Goal: Information Seeking & Learning: Learn about a topic

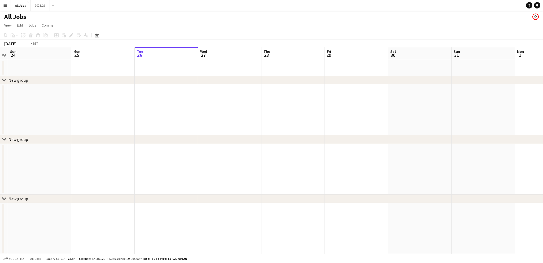
drag, startPoint x: 55, startPoint y: 72, endPoint x: 0, endPoint y: 86, distance: 57.0
click at [0, 86] on app-calendar-viewport "Thu 21 Fri 22 Sat 23 Sun 24 Mon 25 Tue 26 Wed 27 Thu 28 Fri 29 Sat 30 Sun 31 Mo…" at bounding box center [271, 150] width 543 height 207
click at [15, 8] on button "All Jobs Close" at bounding box center [21, 5] width 20 height 10
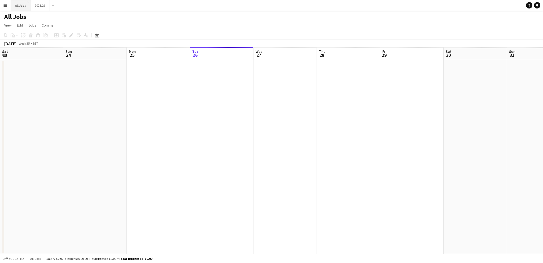
scroll to position [0, 127]
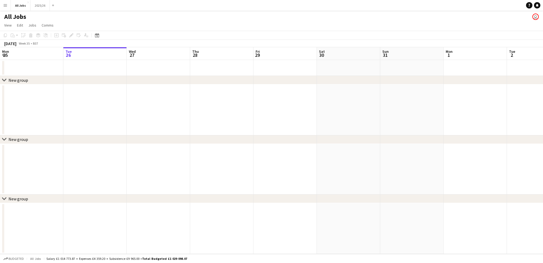
click at [7, 6] on app-icon "Menu" at bounding box center [5, 5] width 4 height 4
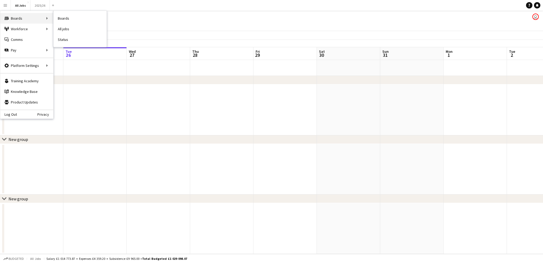
click at [21, 19] on div "Boards Boards" at bounding box center [26, 18] width 53 height 11
click at [60, 26] on link "All jobs" at bounding box center [80, 29] width 53 height 11
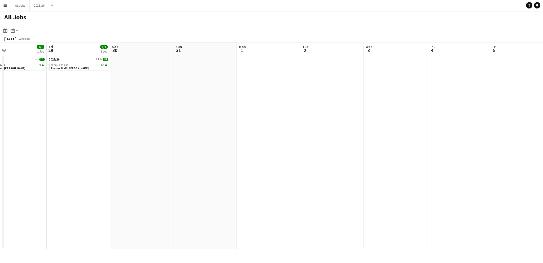
drag, startPoint x: 309, startPoint y: 126, endPoint x: 93, endPoint y: 113, distance: 216.4
click at [93, 113] on app-calendar-viewport "Mon 25 Tue 26 1/1 1 Job Wed 27 1/1 1 Job Thu 28 1/1 1 Job Fri 29 1/1 1 Job Sat …" at bounding box center [271, 145] width 543 height 207
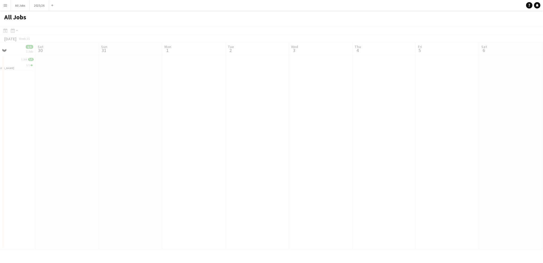
click at [170, 89] on app-calendar-viewport "Wed 27 1/1 1 Job Thu 28 1/1 1 Job Fri 29 1/1 1 Job Sat 30 Sun 31 Mon 1 Tue 2 We…" at bounding box center [271, 145] width 543 height 207
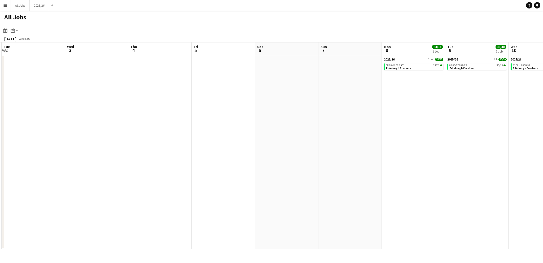
drag, startPoint x: 312, startPoint y: 91, endPoint x: 175, endPoint y: 89, distance: 136.9
click at [175, 89] on app-calendar-viewport "Sat 30 Sun 31 Mon 1 Tue 2 Wed 3 Thu 4 Fri 5 Sat 6 Sun 7 Mon 8 33/33 1 Job Tue 9…" at bounding box center [271, 145] width 543 height 207
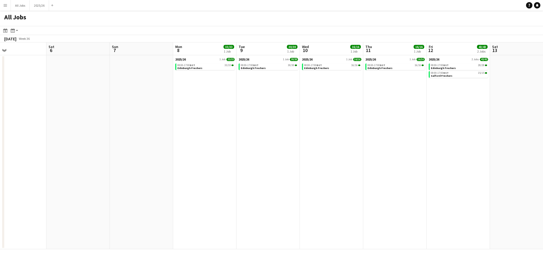
drag, startPoint x: 355, startPoint y: 111, endPoint x: 163, endPoint y: 103, distance: 192.5
click at [155, 103] on app-calendar-viewport "Wed 3 Thu 4 Fri 5 Sat 6 Sun 7 Mon 8 33/33 1 Job Tue 9 30/30 1 Job Wed 10 16/16 …" at bounding box center [271, 145] width 543 height 207
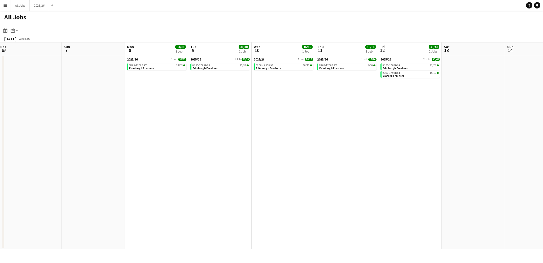
scroll to position [0, 194]
click at [375, 113] on app-calendar-viewport "Wed 3 Thu 4 Fri 5 Sat 6 Sun 7 Mon 8 33/33 1 Job Tue 9 30/30 1 Job Wed 10 16/16 …" at bounding box center [271, 145] width 543 height 207
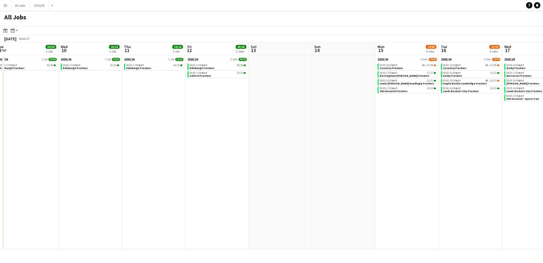
drag, startPoint x: 395, startPoint y: 105, endPoint x: 204, endPoint y: 102, distance: 191.1
click at [204, 102] on app-calendar-viewport "Sun 7 Mon 8 33/33 1 Job Tue 9 30/30 1 Job Wed 10 16/16 1 Job Thu 11 16/16 1 Job…" at bounding box center [271, 145] width 543 height 207
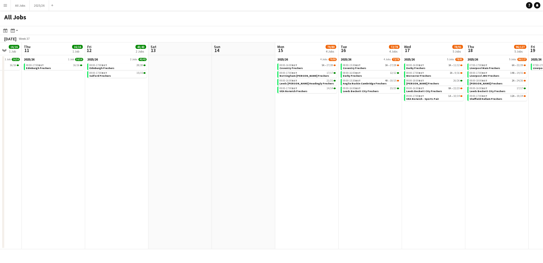
scroll to position [0, 136]
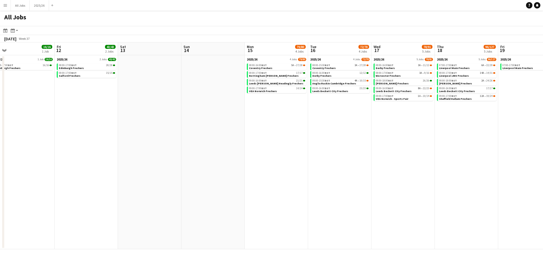
drag, startPoint x: 349, startPoint y: 119, endPoint x: 218, endPoint y: 119, distance: 130.8
click at [213, 119] on app-calendar-viewport "Tue 9 30/30 1 Job Wed 10 16/16 1 Job Thu 11 16/16 1 Job Fri 12 43/43 2 Jobs Sat…" at bounding box center [271, 145] width 543 height 207
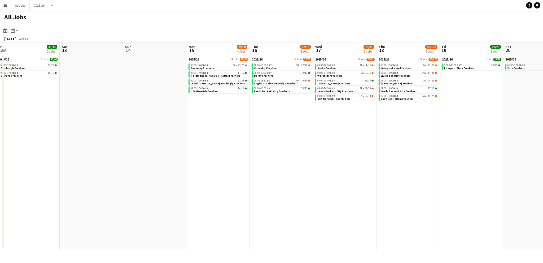
scroll to position [0, 202]
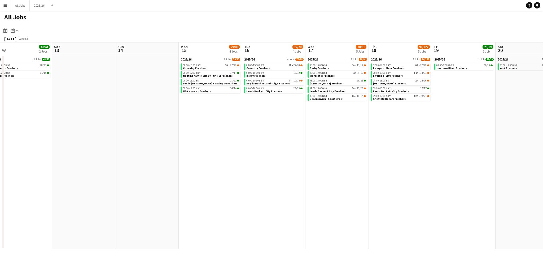
click at [257, 107] on app-calendar-viewport "Tue 9 30/30 1 Job Wed 10 16/16 1 Job Thu 11 16/16 1 Job Fri 12 43/43 2 Jobs Sat…" at bounding box center [271, 145] width 543 height 207
click at [213, 68] on link "08:00-16:00 BST 5A • 27/28 Coventry Freshers" at bounding box center [211, 66] width 56 height 6
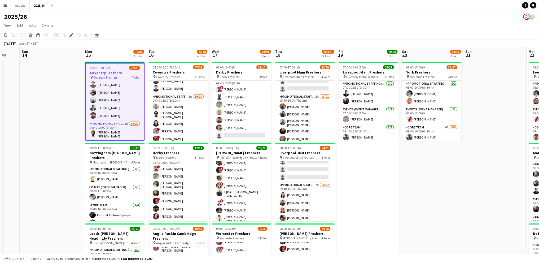
drag, startPoint x: 516, startPoint y: 191, endPoint x: 367, endPoint y: 188, distance: 148.6
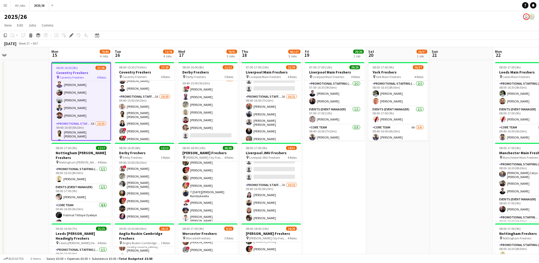
scroll to position [0, 210]
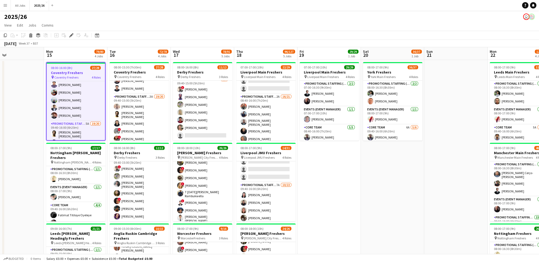
drag, startPoint x: 411, startPoint y: 172, endPoint x: 406, endPoint y: 171, distance: 5.5
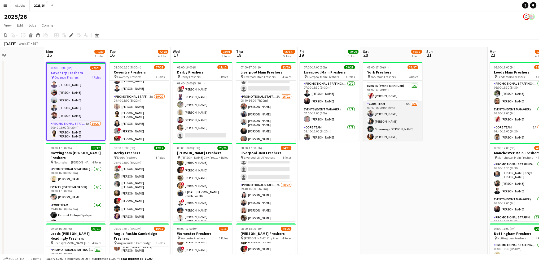
scroll to position [53, 0]
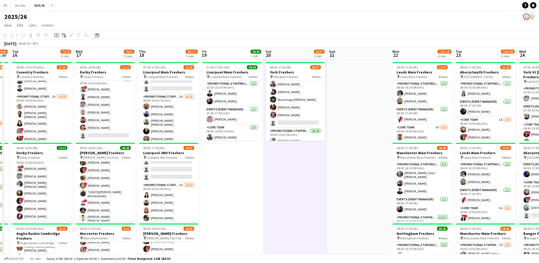
scroll to position [0, 180]
drag, startPoint x: 474, startPoint y: 171, endPoint x: 377, endPoint y: 176, distance: 97.5
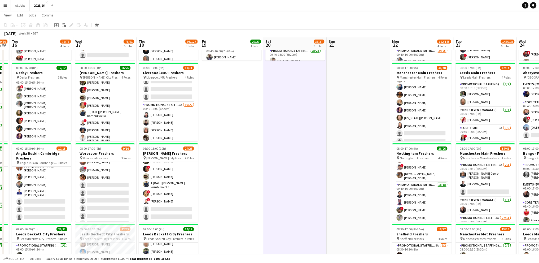
scroll to position [80, 0]
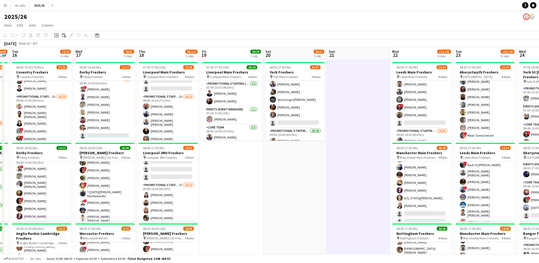
scroll to position [0, 188]
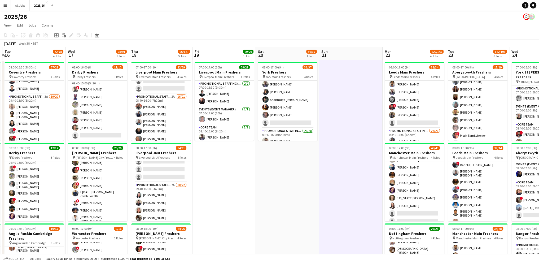
drag, startPoint x: 492, startPoint y: 230, endPoint x: 484, endPoint y: 161, distance: 69.9
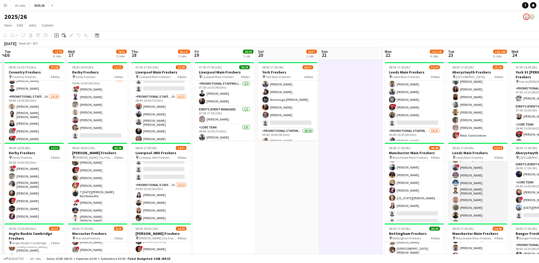
scroll to position [212, 0]
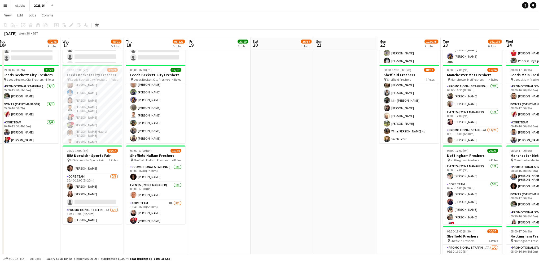
scroll to position [0, 194]
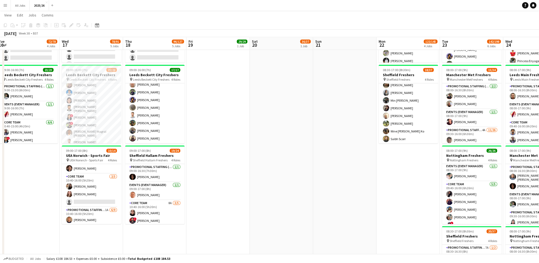
drag, startPoint x: 439, startPoint y: 214, endPoint x: 434, endPoint y: 198, distance: 17.2
click at [434, 198] on app-calendar-viewport "Sat 13 Sun 14 Mon 15 79/80 4 Jobs Tue 16 72/78 4 Jobs Wed 17 78/91 5 Jobs Thu 1…" at bounding box center [269, 174] width 539 height 784
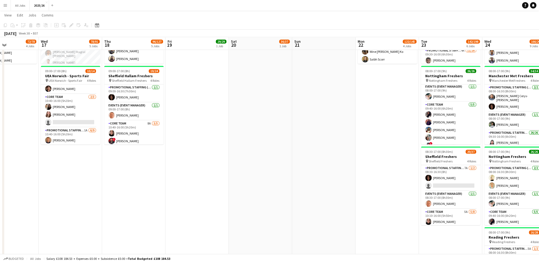
drag, startPoint x: 439, startPoint y: 197, endPoint x: 347, endPoint y: 198, distance: 91.3
click at [347, 198] on app-calendar-viewport "Sat 13 Sun 14 Mon 15 79/80 4 Jobs Tue 16 72/78 4 Jobs Wed 17 78/91 5 Jobs Thu 1…" at bounding box center [269, 94] width 539 height 784
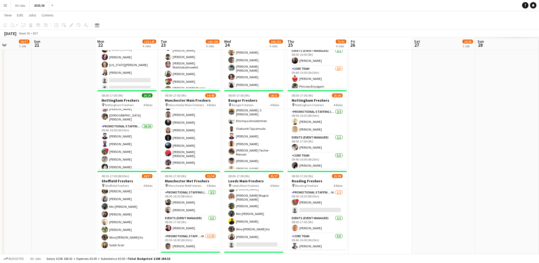
scroll to position [0, 166]
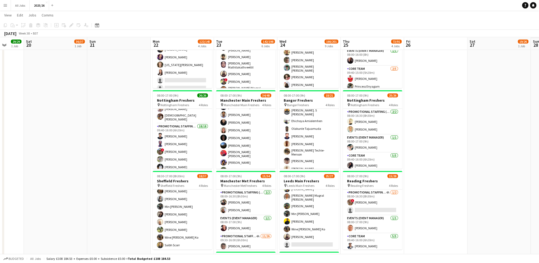
drag, startPoint x: 371, startPoint y: 131, endPoint x: 237, endPoint y: 131, distance: 134.8
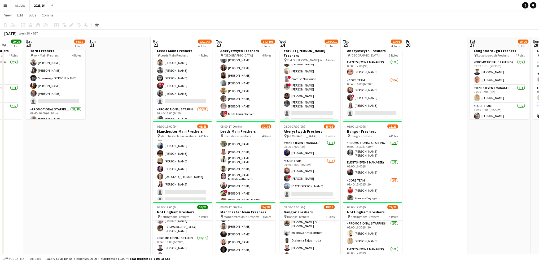
scroll to position [0, 0]
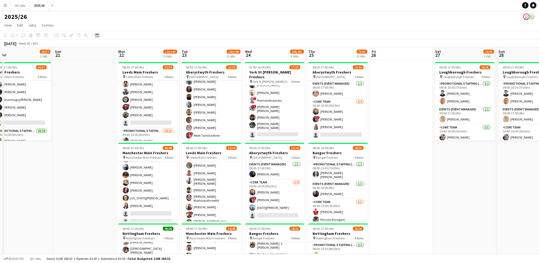
drag, startPoint x: 498, startPoint y: 198, endPoint x: 400, endPoint y: 194, distance: 98.0
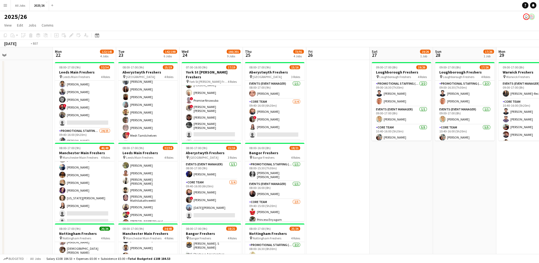
scroll to position [0, 131]
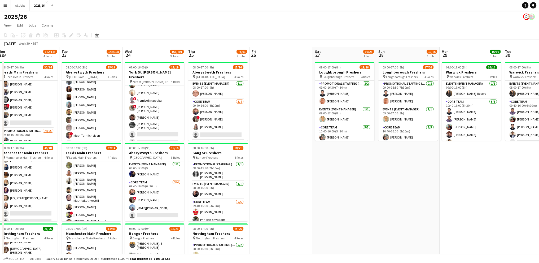
drag, startPoint x: 478, startPoint y: 175, endPoint x: 421, endPoint y: 171, distance: 56.9
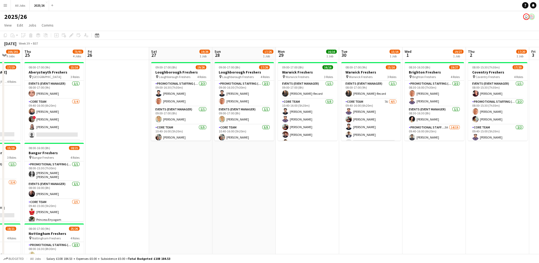
scroll to position [0, 204]
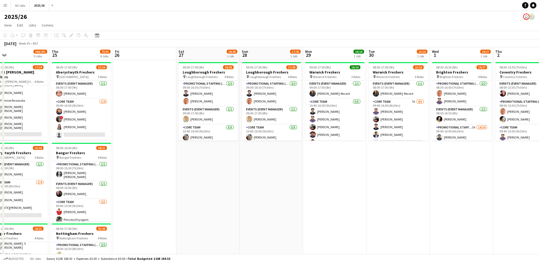
drag, startPoint x: 464, startPoint y: 170, endPoint x: 382, endPoint y: 168, distance: 82.3
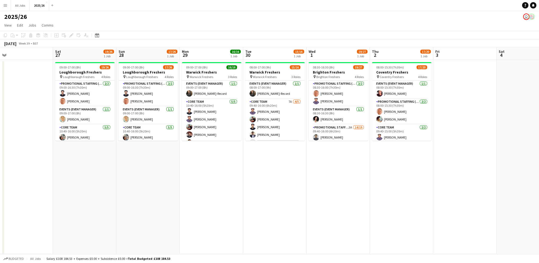
drag, startPoint x: 415, startPoint y: 163, endPoint x: 292, endPoint y: 160, distance: 123.1
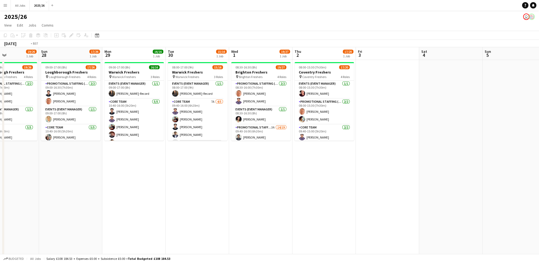
drag, startPoint x: 487, startPoint y: 161, endPoint x: 282, endPoint y: 164, distance: 204.9
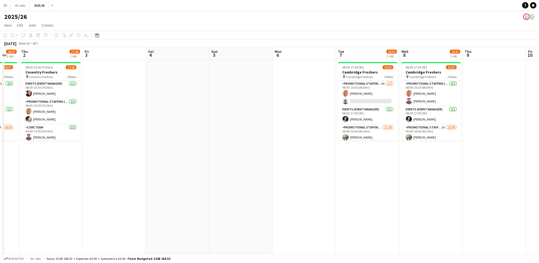
drag, startPoint x: 404, startPoint y: 163, endPoint x: 257, endPoint y: 160, distance: 146.8
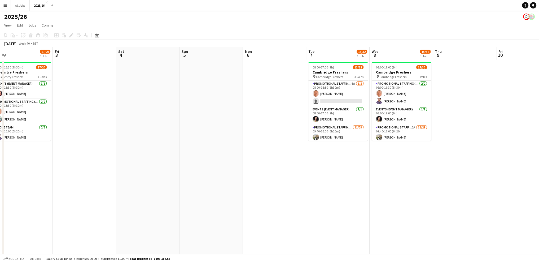
scroll to position [0, 203]
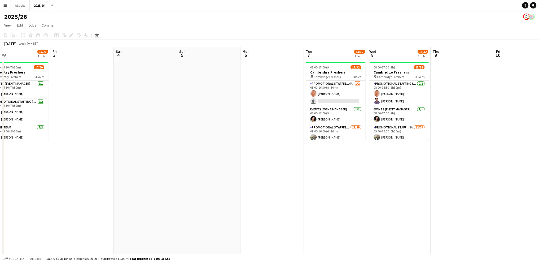
drag, startPoint x: 397, startPoint y: 165, endPoint x: 365, endPoint y: 161, distance: 32.3
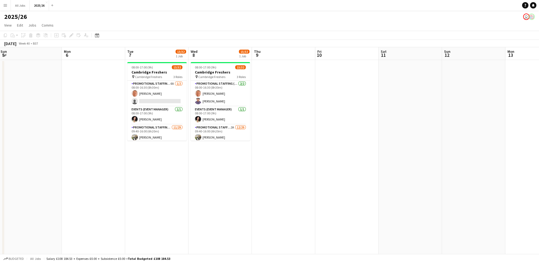
drag, startPoint x: 363, startPoint y: 154, endPoint x: 277, endPoint y: 159, distance: 86.1
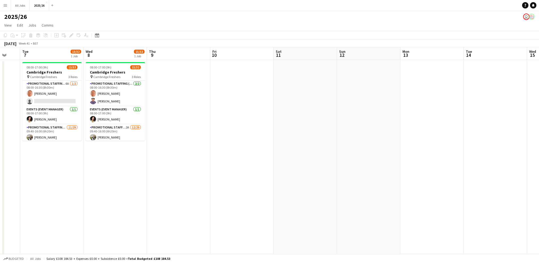
drag, startPoint x: 396, startPoint y: 157, endPoint x: 379, endPoint y: 156, distance: 16.7
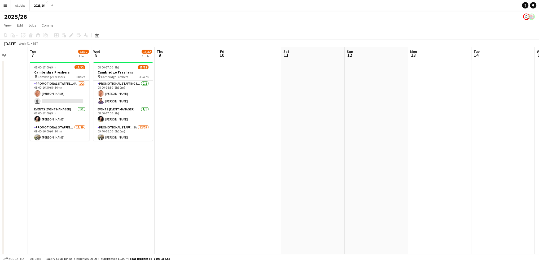
drag, startPoint x: 387, startPoint y: 156, endPoint x: 262, endPoint y: 155, distance: 125.0
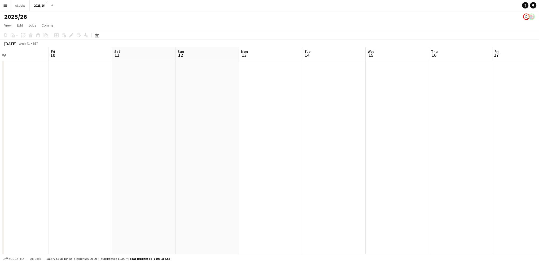
drag, startPoint x: 399, startPoint y: 155, endPoint x: 538, endPoint y: 133, distance: 140.3
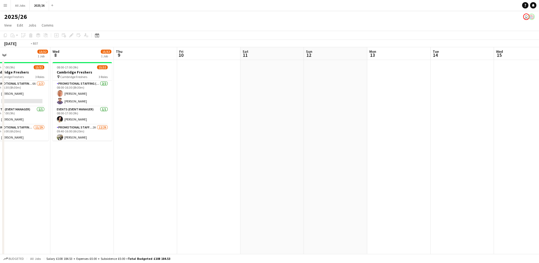
drag, startPoint x: 346, startPoint y: 150, endPoint x: 495, endPoint y: 120, distance: 152.0
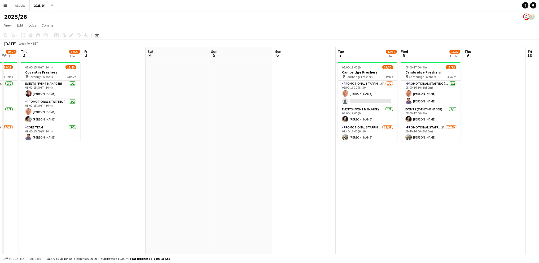
drag, startPoint x: 159, startPoint y: 157, endPoint x: 380, endPoint y: 135, distance: 222.4
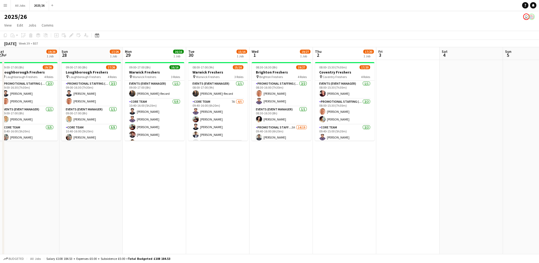
drag, startPoint x: 300, startPoint y: 141, endPoint x: 189, endPoint y: 152, distance: 110.9
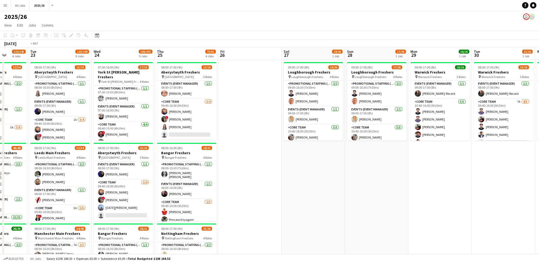
drag, startPoint x: 124, startPoint y: 156, endPoint x: 246, endPoint y: 135, distance: 124.5
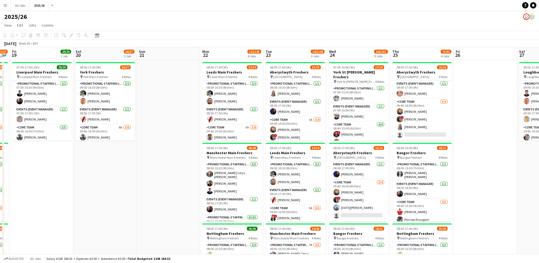
drag, startPoint x: 184, startPoint y: 151, endPoint x: 231, endPoint y: 144, distance: 47.0
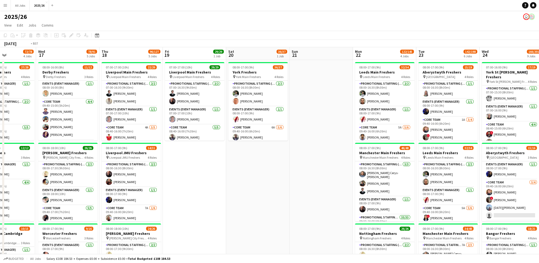
drag, startPoint x: 225, startPoint y: 133, endPoint x: 274, endPoint y: 122, distance: 50.2
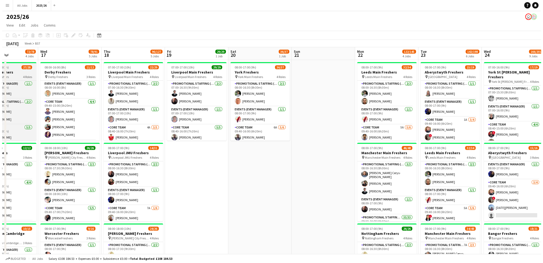
scroll to position [0, 137]
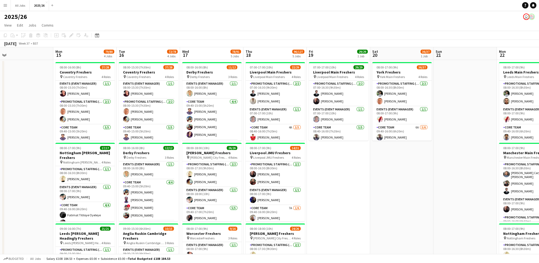
click at [4, 7] on button "Menu" at bounding box center [5, 5] width 11 height 11
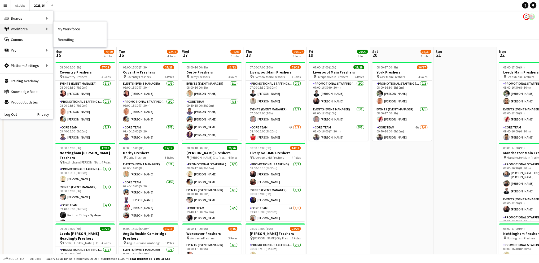
click at [24, 28] on div "Workforce Workforce" at bounding box center [26, 29] width 53 height 11
click at [63, 27] on link "All jobs" at bounding box center [80, 29] width 53 height 11
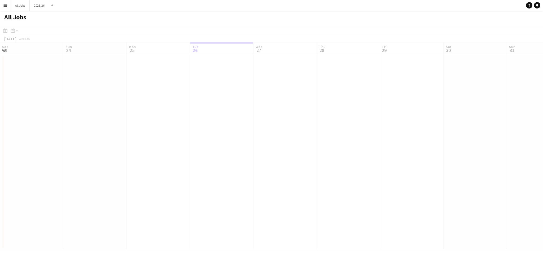
scroll to position [0, 127]
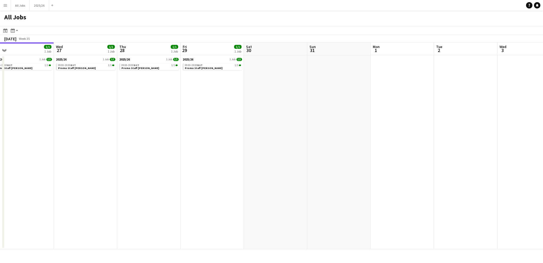
drag, startPoint x: 255, startPoint y: 129, endPoint x: 167, endPoint y: 121, distance: 88.2
click at [166, 124] on app-calendar-viewport "Sat 23 Sun 24 Mon 25 Tue 26 1/1 1 Job Wed 27 1/1 1 Job Thu 28 1/1 1 Job Fri 29 …" at bounding box center [271, 145] width 543 height 207
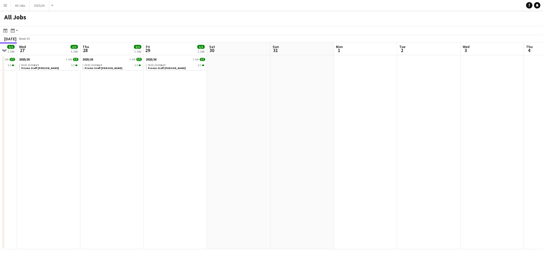
drag, startPoint x: 330, startPoint y: 123, endPoint x: 237, endPoint y: 113, distance: 93.3
click at [237, 113] on app-calendar-viewport "Sat 23 Sun 24 Mon 25 Tue 26 1/1 1 Job Wed 27 1/1 1 Job Thu 28 1/1 1 Job Fri 29 …" at bounding box center [271, 145] width 543 height 207
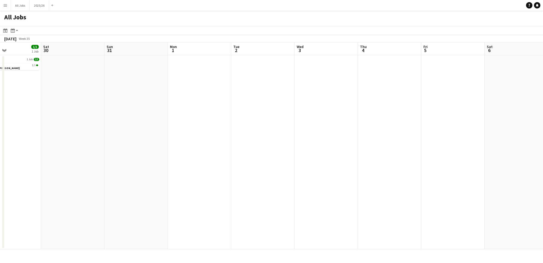
drag, startPoint x: 335, startPoint y: 114, endPoint x: 203, endPoint y: 109, distance: 132.8
click at [203, 109] on app-calendar-viewport "Wed 27 1/1 1 Job Thu 28 1/1 1 Job Fri 29 1/1 1 Job Sat 30 Sun 31 Mon 1 Tue 2 We…" at bounding box center [271, 145] width 543 height 207
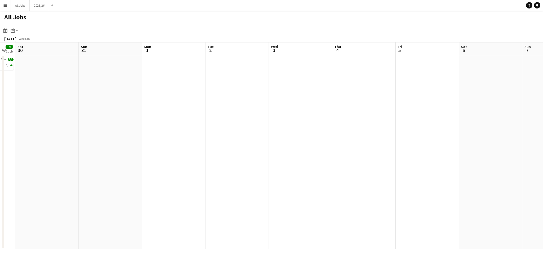
drag, startPoint x: 205, startPoint y: 102, endPoint x: 148, endPoint y: 104, distance: 56.8
click at [148, 104] on app-calendar-viewport "Wed 27 1/1 1 Job Thu 28 1/1 1 Job Fri 29 1/1 1 Job Sat 30 Sun 31 Mon 1 Tue 2 We…" at bounding box center [271, 145] width 543 height 207
drag, startPoint x: 312, startPoint y: 97, endPoint x: 210, endPoint y: 97, distance: 101.9
click at [171, 101] on app-calendar-viewport "Fri 29 1/1 1 Job Sat 30 Sun 31 Mon 1 Tue 2 Wed 3 Thu 4 Fri 5 Sat 6 Sun 7 Mon 8 …" at bounding box center [271, 145] width 543 height 207
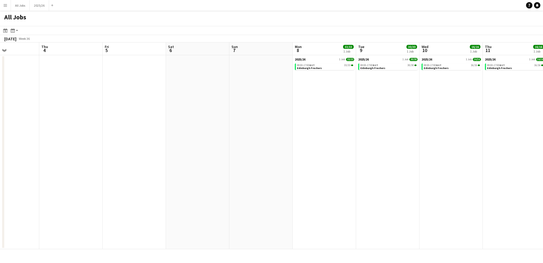
drag, startPoint x: 289, startPoint y: 94, endPoint x: 217, endPoint y: 94, distance: 72.7
click at [217, 94] on app-calendar-viewport "Sun 31 Mon 1 Tue 2 Wed 3 Thu 4 Fri 5 Sat 6 Sun 7 Mon 8 33/33 1 Job Tue 9 30/30 …" at bounding box center [271, 145] width 543 height 207
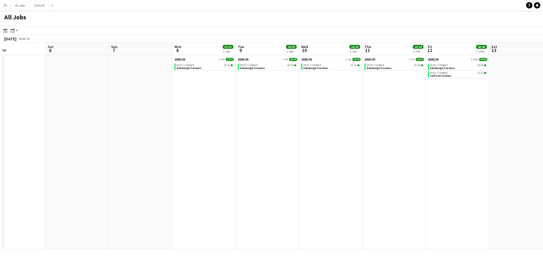
drag, startPoint x: 301, startPoint y: 91, endPoint x: 353, endPoint y: 90, distance: 52.0
click at [278, 92] on app-calendar-viewport "Tue 2 Wed 3 Thu 4 Fri 5 Sat 6 Sun 7 Mon 8 33/33 1 Job Tue 9 30/30 1 Job Wed 10 …" at bounding box center [271, 145] width 543 height 207
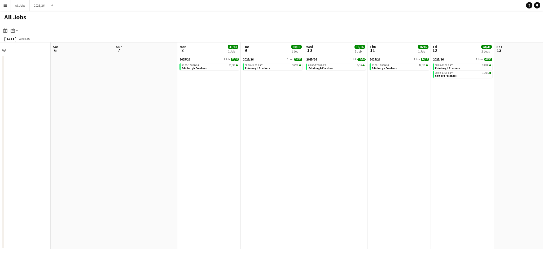
scroll to position [0, 151]
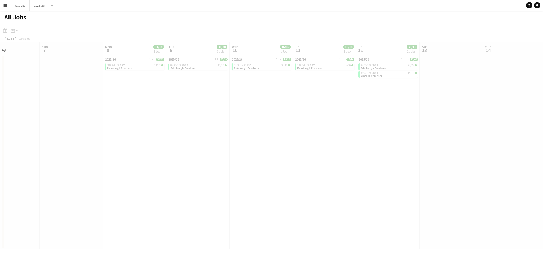
drag, startPoint x: 368, startPoint y: 90, endPoint x: 252, endPoint y: 97, distance: 115.9
click at [228, 98] on app-all-jobs "All Jobs Date picker [DATE] [DATE] [DATE] M [DATE] T [DATE] W [DATE] T [DATE] F…" at bounding box center [271, 130] width 543 height 239
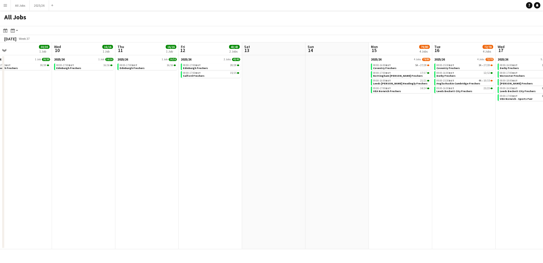
drag, startPoint x: 330, startPoint y: 108, endPoint x: 152, endPoint y: 111, distance: 178.1
click at [152, 111] on app-calendar-viewport "Sat 6 Sun 7 Mon 8 33/33 1 Job Tue 9 30/30 1 Job Wed 10 16/16 1 Job Thu 11 16/16…" at bounding box center [271, 145] width 543 height 207
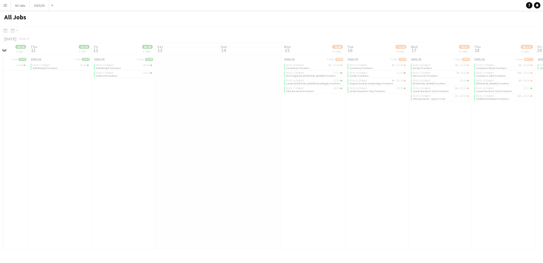
drag, startPoint x: 340, startPoint y: 116, endPoint x: 184, endPoint y: 113, distance: 155.2
click at [184, 113] on app-calendar-viewport "Mon 8 33/33 1 Job Tue 9 30/30 1 Job Wed 10 16/16 1 Job Thu 11 16/16 1 Job Fri 1…" at bounding box center [271, 145] width 543 height 207
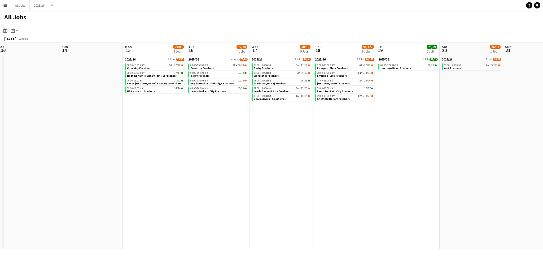
drag, startPoint x: 301, startPoint y: 108, endPoint x: 135, endPoint y: 109, distance: 166.4
click at [135, 109] on app-calendar-viewport "Wed 10 16/16 1 Job Thu 11 16/16 1 Job Fri 12 43/43 2 Jobs Sat 13 Sun 14 Mon 15 …" at bounding box center [271, 145] width 543 height 207
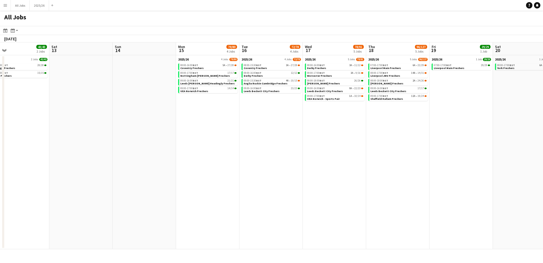
drag, startPoint x: 316, startPoint y: 107, endPoint x: 97, endPoint y: 112, distance: 218.7
click at [97, 112] on app-calendar-viewport "Wed 10 16/16 1 Job Thu 11 16/16 1 Job Fri 12 43/43 2 Jobs Sat 13 Sun 14 Mon 15 …" at bounding box center [271, 145] width 543 height 207
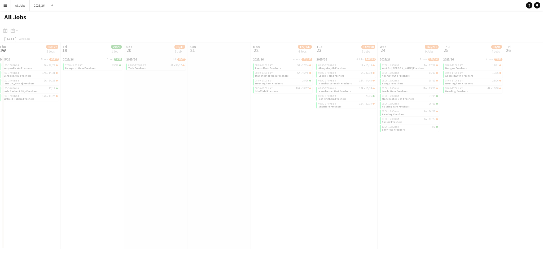
drag
click at [183, 114] on app-calendar-viewport "Tue 16 72/78 4 Jobs Wed 17 78/91 5 Jobs Thu 18 96/127 5 Jobs Fri 19 29/29 1 Job…" at bounding box center [271, 145] width 543 height 207
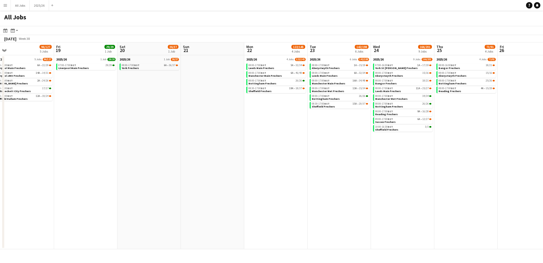
click at [188, 114] on app-calendar-viewport "Tue 16 72/78 4 Jobs Wed 17 78/91 5 Jobs Thu 18 96/127 5 Jobs Fri 19 29/29 1 Job…" at bounding box center [271, 145] width 543 height 207
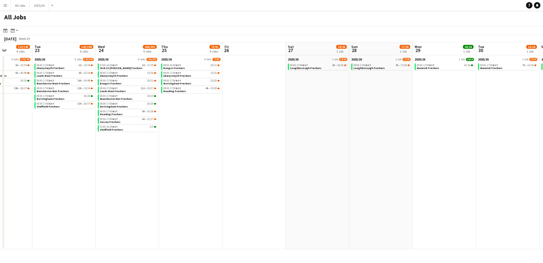
click at [167, 116] on app-calendar-viewport "Fri 19 29/29 1 Job Sat 20 36/37 1 Job Sun 21 Mon 22 122/145 4 Jobs Tue 23 142/1…" at bounding box center [271, 145] width 543 height 207
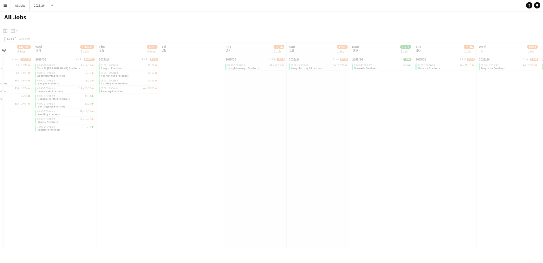
click at [197, 117] on app-calendar-viewport "Sun 21 Mon 22 122/145 4 Jobs Tue 23 142/198 6 Jobs Wed 24 166/201 9 Jobs Thu 25…" at bounding box center [271, 145] width 543 height 207
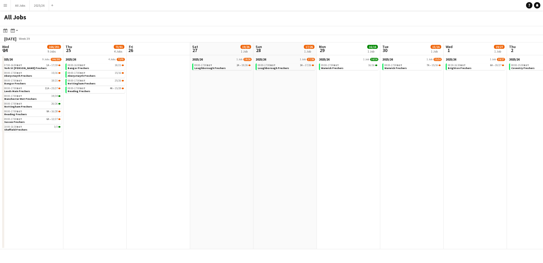
click at [543, 97] on html "Menu Boards Boards Boards All jobs Status Workforce Workforce My Workforce Recr…" at bounding box center [271, 131] width 543 height 263
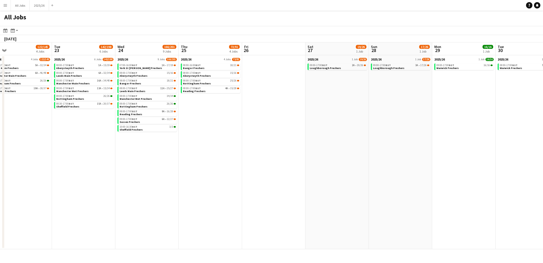
click at [495, 93] on app-calendar-viewport "Sat 20 36/37 1 Job Sun 21 Mon 22 122/145 4 Jobs Tue 23 142/198 6 Jobs Wed 24 16…" at bounding box center [271, 145] width 543 height 207
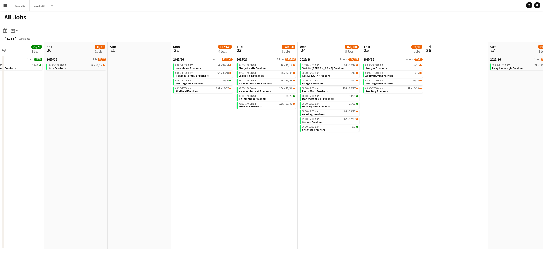
click at [379, 116] on app-calendar-viewport "Wed 17 78/91 5 Jobs Thu 18 96/127 5 Jobs Fri 19 29/29 1 Job Sat 20 36/37 1 Job …" at bounding box center [271, 145] width 543 height 207
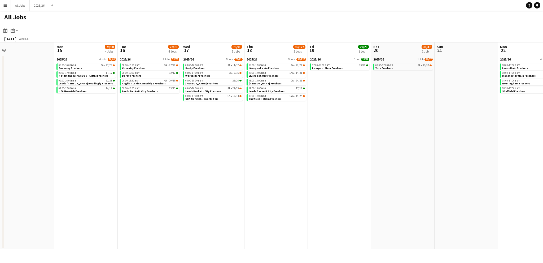
click at [285, 125] on app-calendar-viewport "Fri 12 43/43 2 Jobs Sat 13 Sun 14 Mon 15 79/80 4 Jobs Tue 16 72/78 4 Jobs Wed 1…" at bounding box center [271, 145] width 543 height 207
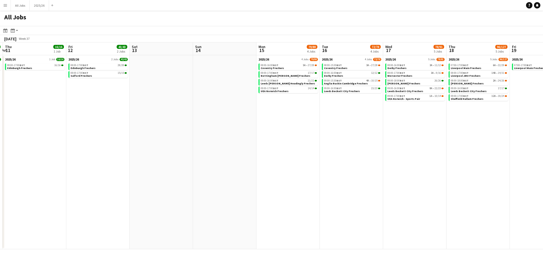
click at [334, 122] on app-calendar-viewport "Tue 9 30/30 1 Job Wed 10 16/16 1 Job Thu 11 16/16 1 Job Fri 12 43/43 2 Jobs Sat…" at bounding box center [271, 145] width 543 height 207
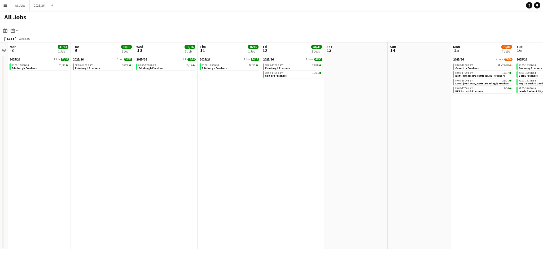
click at [386, 107] on app-calendar-viewport "Sat 6 Sun 7 Mon 8 33/33 1 Job Tue 9 30/30 1 Job Wed 10 16/16 1 Job Thu 11 16/16…" at bounding box center [271, 145] width 543 height 207
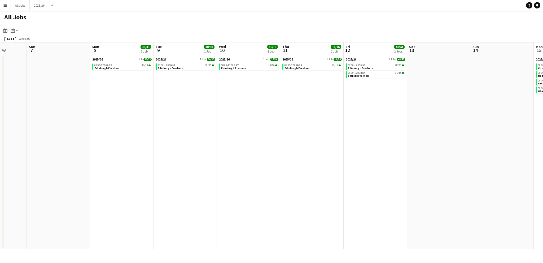
click at [283, 117] on app-calendar-viewport "Thu 4 Fri 5 Sat 6 Sun 7 Mon 8 33/33 1 Job Tue 9 30/30 1 Job Wed 10 16/16 1 Job …" at bounding box center [271, 145] width 543 height 207
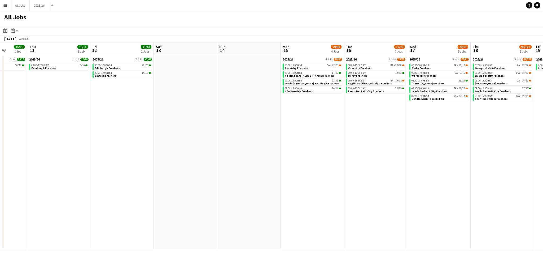
drag, startPoint x: 241, startPoint y: 103, endPoint x: 58, endPoint y: 114, distance: 182.9
click at [58, 114] on app-calendar-viewport "Mon 8 33/33 1 Job Tue 9 30/30 1 Job Wed 10 16/16 1 Job Thu 11 16/16 1 Job Fri 1…" at bounding box center [271, 145] width 543 height 207
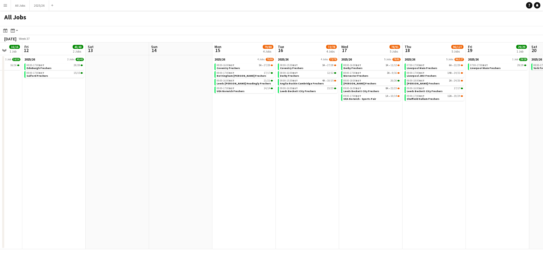
scroll to position [0, 235]
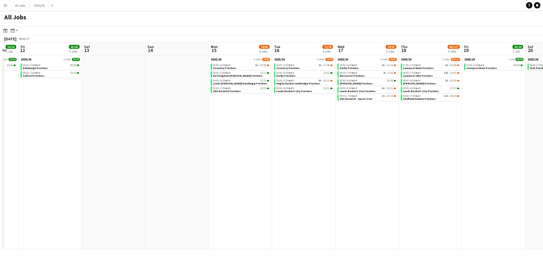
drag, startPoint x: 352, startPoint y: 143, endPoint x: 309, endPoint y: 142, distance: 42.7
click at [309, 142] on app-calendar-viewport "Mon 8 33/33 1 Job Tue 9 30/30 1 Job Wed 10 16/16 1 Job Thu 11 16/16 1 Job Fri 1…" at bounding box center [271, 145] width 543 height 207
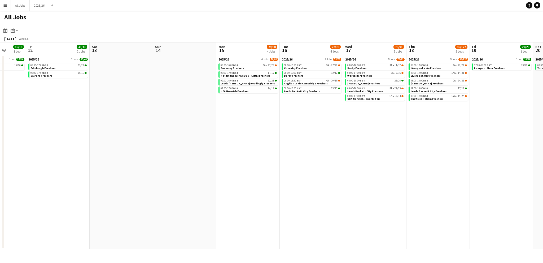
scroll to position [0, 199]
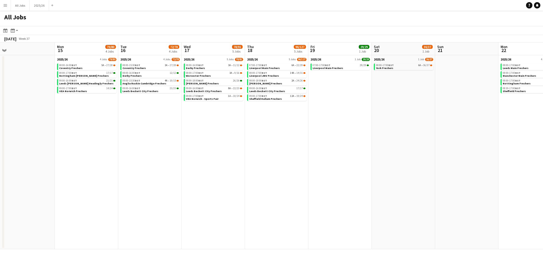
drag, startPoint x: 421, startPoint y: 147, endPoint x: 267, endPoint y: 161, distance: 154.5
click at [267, 161] on app-calendar-viewport "Thu 11 16/16 1 Job Fri 12 43/43 2 Jobs Sat 13 Sun 14 Mon 15 79/80 4 Jobs Tue 16…" at bounding box center [271, 145] width 543 height 207
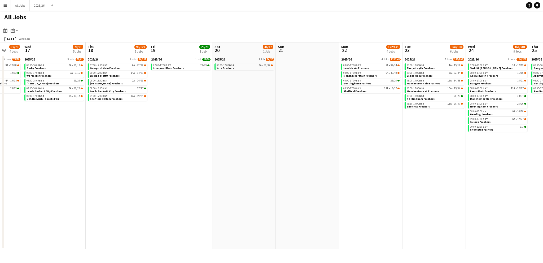
drag, startPoint x: 388, startPoint y: 150, endPoint x: 175, endPoint y: 156, distance: 213.4
click at [175, 156] on app-calendar-viewport "Sat 13 Sun 14 Mon 15 79/80 4 Jobs Tue 16 72/78 4 Jobs Wed 17 78/91 5 Jobs Thu 1…" at bounding box center [271, 145] width 543 height 207
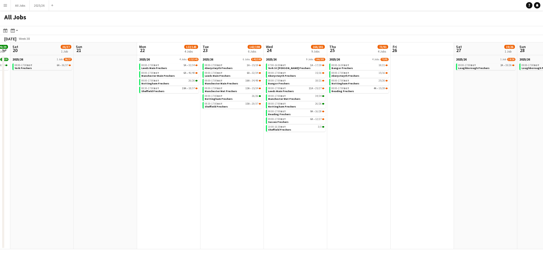
drag, startPoint x: 333, startPoint y: 152, endPoint x: 216, endPoint y: 148, distance: 117.6
click at [216, 148] on app-calendar-viewport "Wed 17 78/91 5 Jobs Thu 18 96/127 5 Jobs Fri 19 29/29 1 Job Sat 20 36/37 1 Job …" at bounding box center [271, 145] width 543 height 207
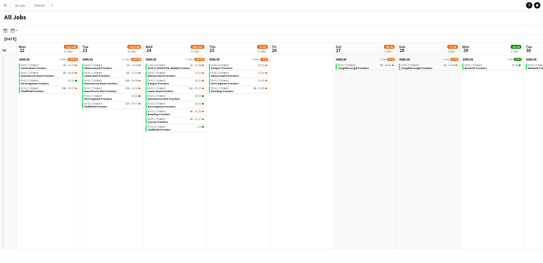
scroll to position [0, 175]
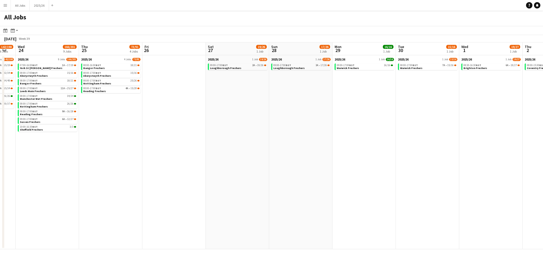
drag, startPoint x: 479, startPoint y: 137, endPoint x: 230, endPoint y: 143, distance: 248.4
click at [230, 143] on app-calendar-viewport "Sun 21 Mon 22 122/145 4 Jobs Tue 23 142/198 6 Jobs Wed 24 166/201 9 Jobs Thu 25…" at bounding box center [271, 145] width 543 height 207
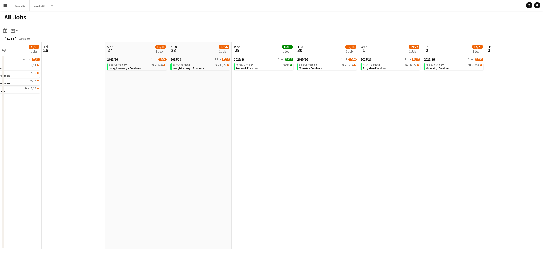
scroll to position [0, 172]
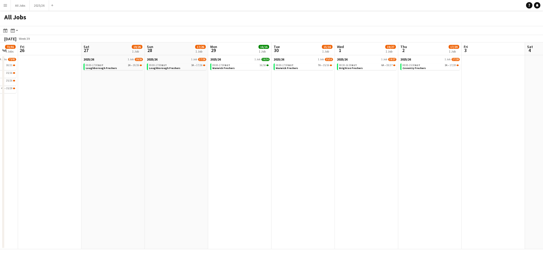
drag, startPoint x: 413, startPoint y: 111, endPoint x: 289, endPoint y: 111, distance: 124.4
click at [289, 111] on app-calendar-viewport "Tue 23 142/198 6 Jobs Wed 24 166/201 9 Jobs Thu 25 73/91 4 Jobs Fri 26 Sat 27 1…" at bounding box center [271, 145] width 543 height 207
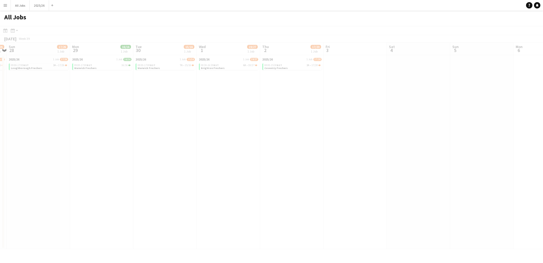
drag, startPoint x: 456, startPoint y: 102, endPoint x: 211, endPoint y: 112, distance: 245.9
click at [211, 112] on app-calendar-viewport "Thu 25 73/91 4 Jobs Fri 26 Sat 27 19/26 1 Job Sun 28 17/26 1 Job Mon 29 16/16 1…" at bounding box center [271, 145] width 543 height 207
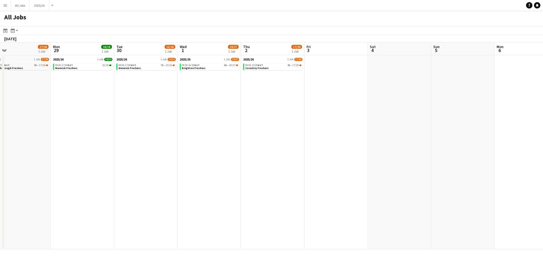
click at [179, 107] on app-all-jobs "All Jobs Date picker [DATE] [DATE] [DATE] M [DATE] T [DATE] W [DATE] T [DATE] F…" at bounding box center [271, 130] width 543 height 239
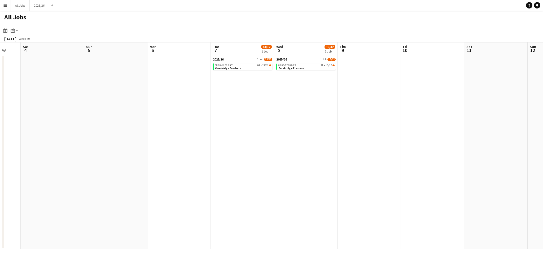
drag, startPoint x: 250, startPoint y: 100, endPoint x: 199, endPoint y: 102, distance: 51.3
click at [199, 102] on app-calendar-viewport "Wed 1 19/27 1 Job Thu 2 17/20 1 Job Fri 3 Sat 4 Sun 5 Mon 6 Tue 7 13/32 1 Job W…" at bounding box center [271, 145] width 543 height 207
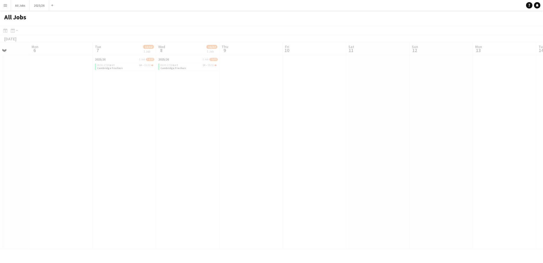
drag, startPoint x: 367, startPoint y: 98, endPoint x: 58, endPoint y: 100, distance: 308.3
click at [58, 100] on app-calendar-viewport "Fri 3 Sat 4 Sun 5 Mon 6 Tue 7 13/32 1 Job Wed 8 15/32 1 Job Thu 9 Fri 10 Sat 11…" at bounding box center [271, 145] width 543 height 207
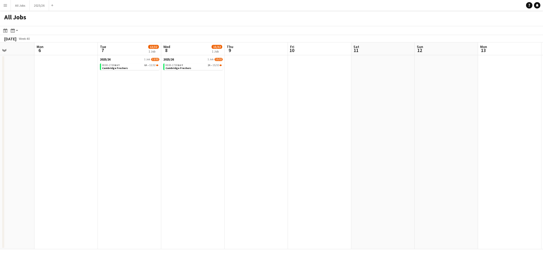
drag, startPoint x: 172, startPoint y: 101, endPoint x: 367, endPoint y: 90, distance: 195.1
click at [367, 90] on app-calendar-viewport "Fri 3 Sat 4 Sun 5 Mon 6 Tue 7 13/32 1 Job Wed 8 15/32 1 Job Thu 9 Fri 10 Sat 11…" at bounding box center [271, 145] width 543 height 207
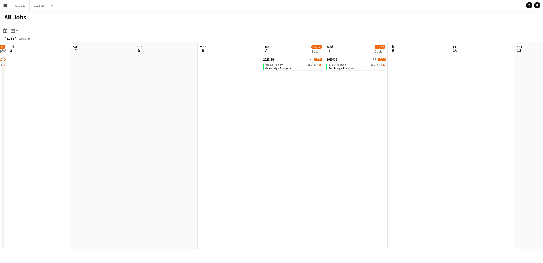
drag, startPoint x: 111, startPoint y: 98, endPoint x: 311, endPoint y: 89, distance: 199.7
click at [343, 89] on app-calendar-viewport "Wed 1 19/27 1 Job Thu 2 17/20 1 Job Fri 3 Sat 4 Sun 5 Mon 6 Tue 7 13/32 1 Job W…" at bounding box center [271, 145] width 543 height 207
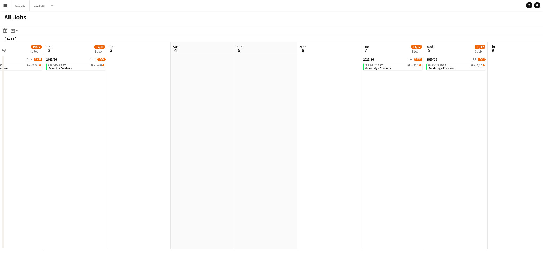
drag, startPoint x: 186, startPoint y: 107, endPoint x: 379, endPoint y: 85, distance: 194.4
click at [384, 85] on app-calendar-viewport "Mon 29 16/16 1 Job Tue 30 15/16 1 Job Wed 1 19/27 1 Job Thu 2 17/20 1 Job Fri 3…" at bounding box center [271, 145] width 543 height 207
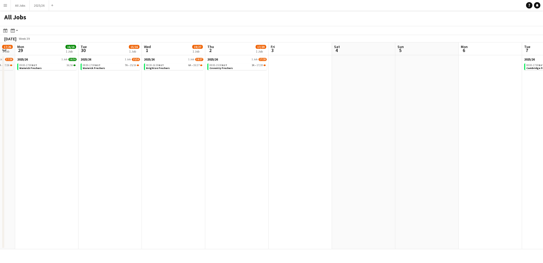
drag, startPoint x: 99, startPoint y: 104, endPoint x: 308, endPoint y: 84, distance: 210.1
click at [321, 85] on app-calendar-viewport "Fri 26 Sat 27 19/26 1 Job Sun 28 17/26 1 Job Mon 29 16/16 1 Job Tue 30 15/16 1 …" at bounding box center [271, 145] width 543 height 207
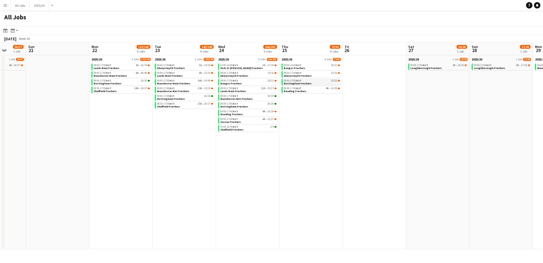
scroll to position [0, 164]
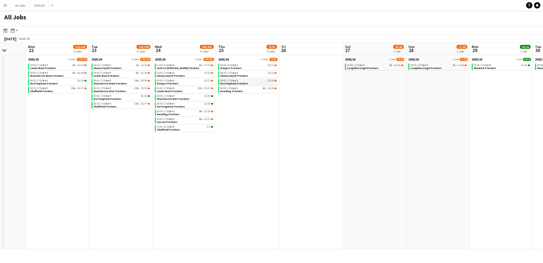
drag, startPoint x: 54, startPoint y: 103, endPoint x: 309, endPoint y: 82, distance: 255.3
click at [315, 82] on app-calendar-viewport "Fri 19 29/29 1 Job Sat 20 36/37 1 Job Sun 21 Mon 22 122/145 4 Jobs Tue 23 142/1…" at bounding box center [271, 145] width 543 height 207
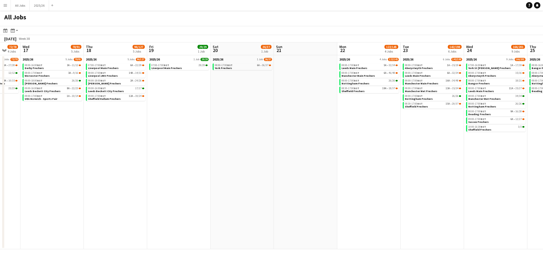
drag, startPoint x: 88, startPoint y: 112, endPoint x: 309, endPoint y: 109, distance: 221.3
click at [336, 108] on app-calendar-viewport "Mon 15 79/80 4 Jobs Tue 16 72/78 4 Jobs Wed 17 78/91 5 Jobs Thu 18 96/127 5 Job…" at bounding box center [271, 145] width 543 height 207
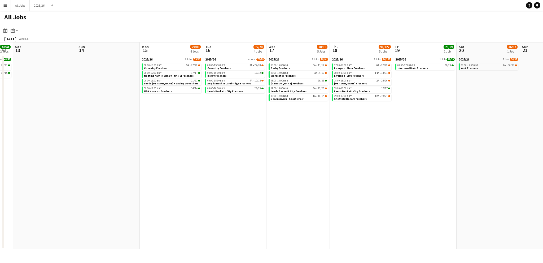
scroll to position [0, 115]
drag, startPoint x: 102, startPoint y: 120, endPoint x: 347, endPoint y: 102, distance: 245.8
click at [347, 102] on app-calendar-viewport "Thu 11 16/16 1 Job Fri 12 43/43 2 Jobs Sat 13 Sun 14 Mon 15 79/80 4 Jobs Tue 16…" at bounding box center [271, 145] width 543 height 207
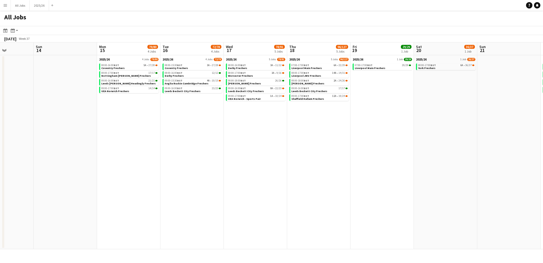
scroll to position [0, 222]
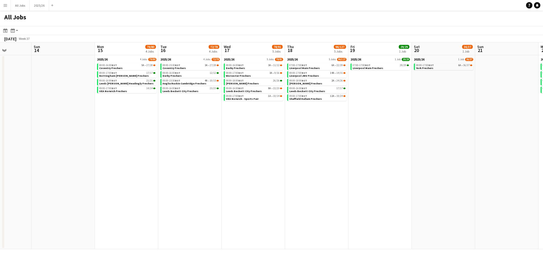
drag, startPoint x: 171, startPoint y: 112, endPoint x: 128, endPoint y: 104, distance: 44.3
click at [128, 104] on app-calendar-viewport "Wed 10 16/16 1 Job Thu 11 16/16 1 Job Fri 12 43/43 2 Jobs Sat 13 Sun 14 Mon 15 …" at bounding box center [271, 145] width 543 height 207
